Goal: Information Seeking & Learning: Compare options

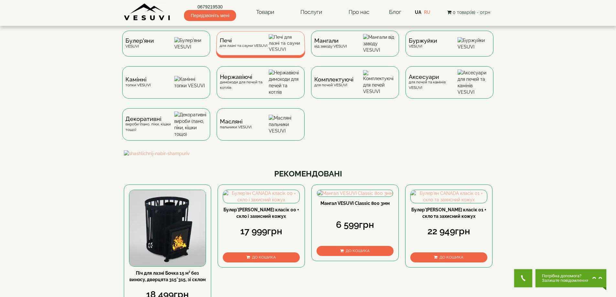
click at [230, 48] on div "Печі для лазні та сауни VESUVI" at bounding box center [243, 43] width 48 height 10
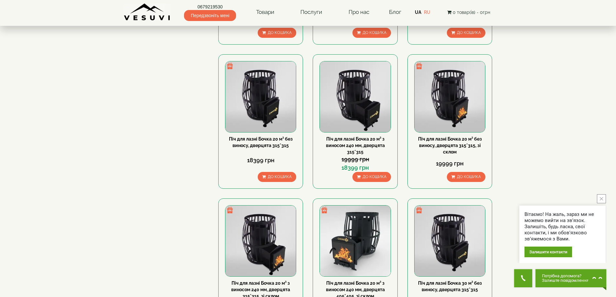
scroll to position [378, 0]
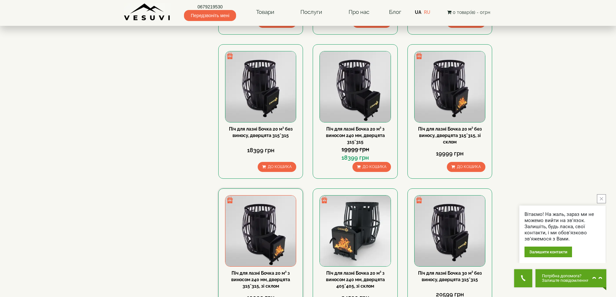
click at [252, 236] on img at bounding box center [260, 231] width 71 height 71
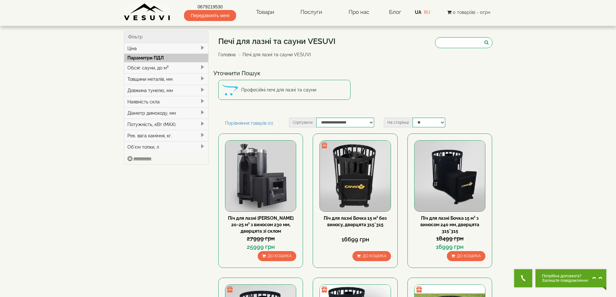
click at [148, 77] on div "Товщини металів, мм" at bounding box center [166, 78] width 84 height 11
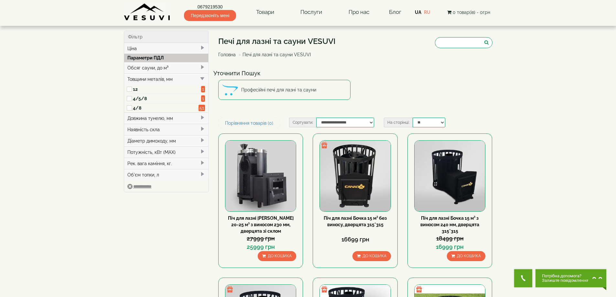
click at [147, 68] on div "Обсяг сауни, до м³" at bounding box center [166, 67] width 84 height 11
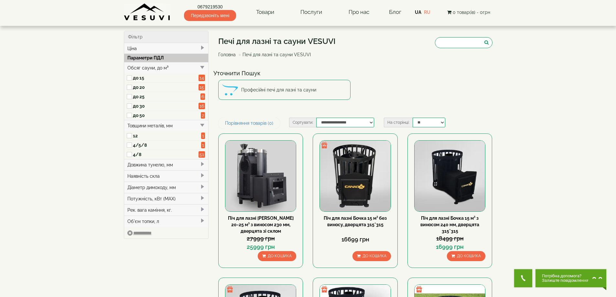
click at [139, 90] on label "до 20" at bounding box center [166, 87] width 66 height 6
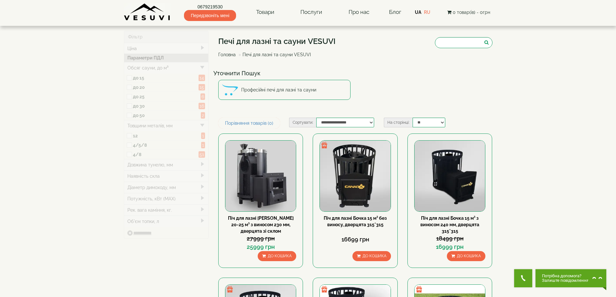
type input "*****"
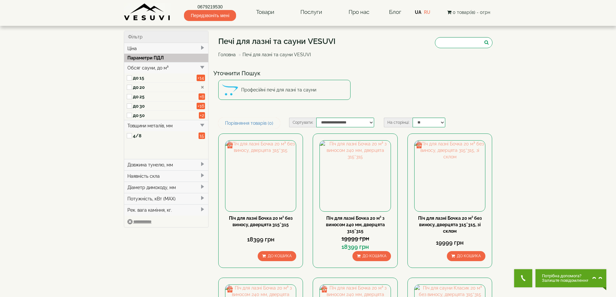
click at [141, 163] on div "Довжина тунелю, мм" at bounding box center [166, 164] width 84 height 11
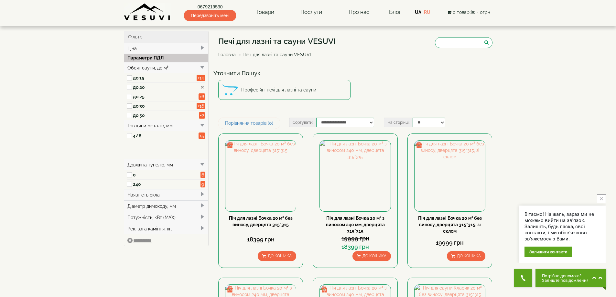
click at [138, 193] on div "Наявність скла" at bounding box center [166, 194] width 84 height 11
click at [132, 213] on span at bounding box center [129, 214] width 5 height 9
click at [135, 185] on label "240" at bounding box center [167, 184] width 68 height 6
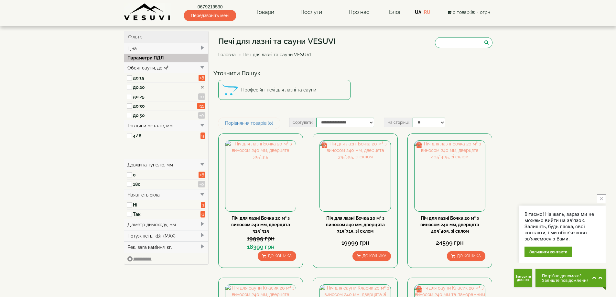
click at [134, 214] on label "Так" at bounding box center [167, 214] width 68 height 6
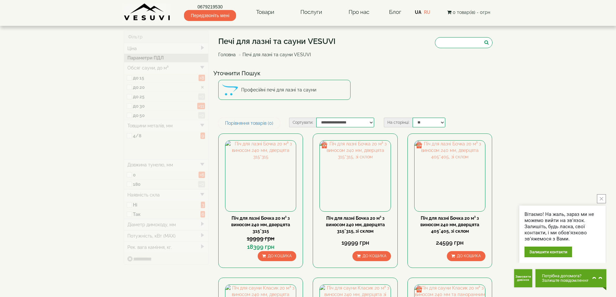
type input "*****"
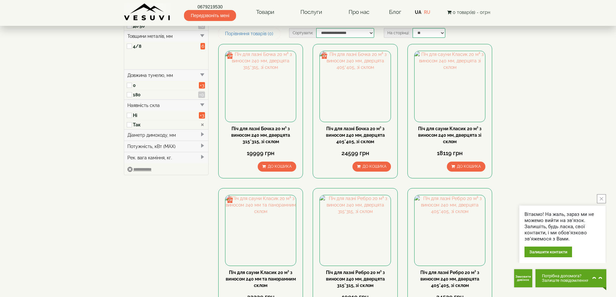
scroll to position [216, 0]
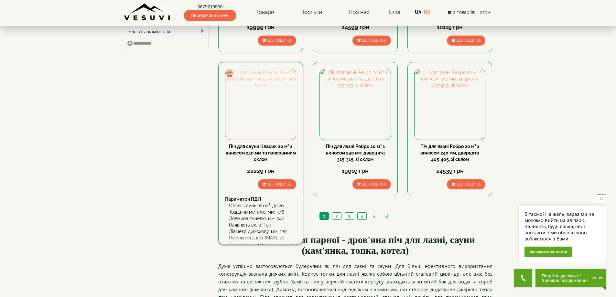
click at [274, 114] on img at bounding box center [260, 104] width 71 height 71
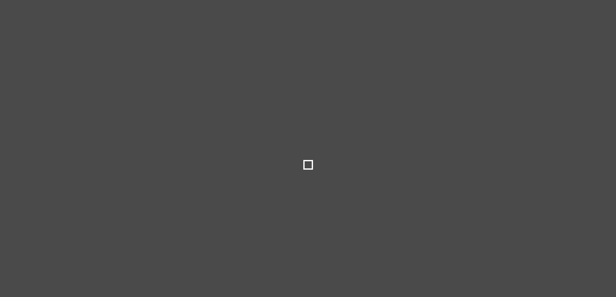
select select
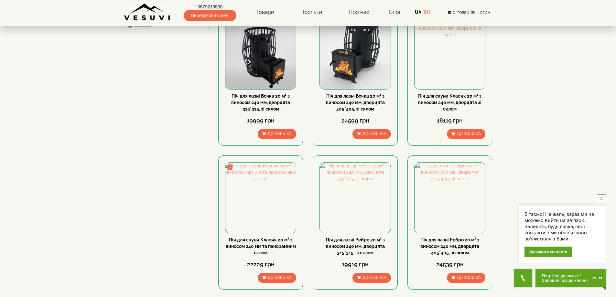
scroll to position [216, 0]
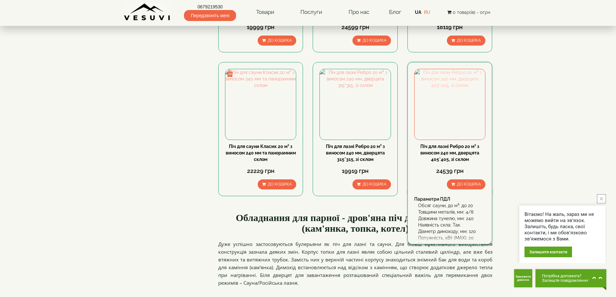
click at [464, 104] on img at bounding box center [450, 104] width 71 height 71
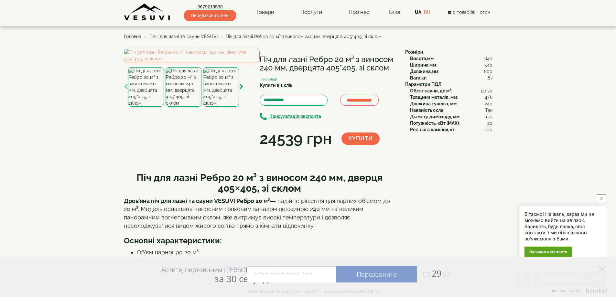
click at [242, 90] on icon "button" at bounding box center [241, 87] width 4 height 6
click at [240, 90] on icon "button" at bounding box center [241, 87] width 4 height 6
